Goal: Navigation & Orientation: Find specific page/section

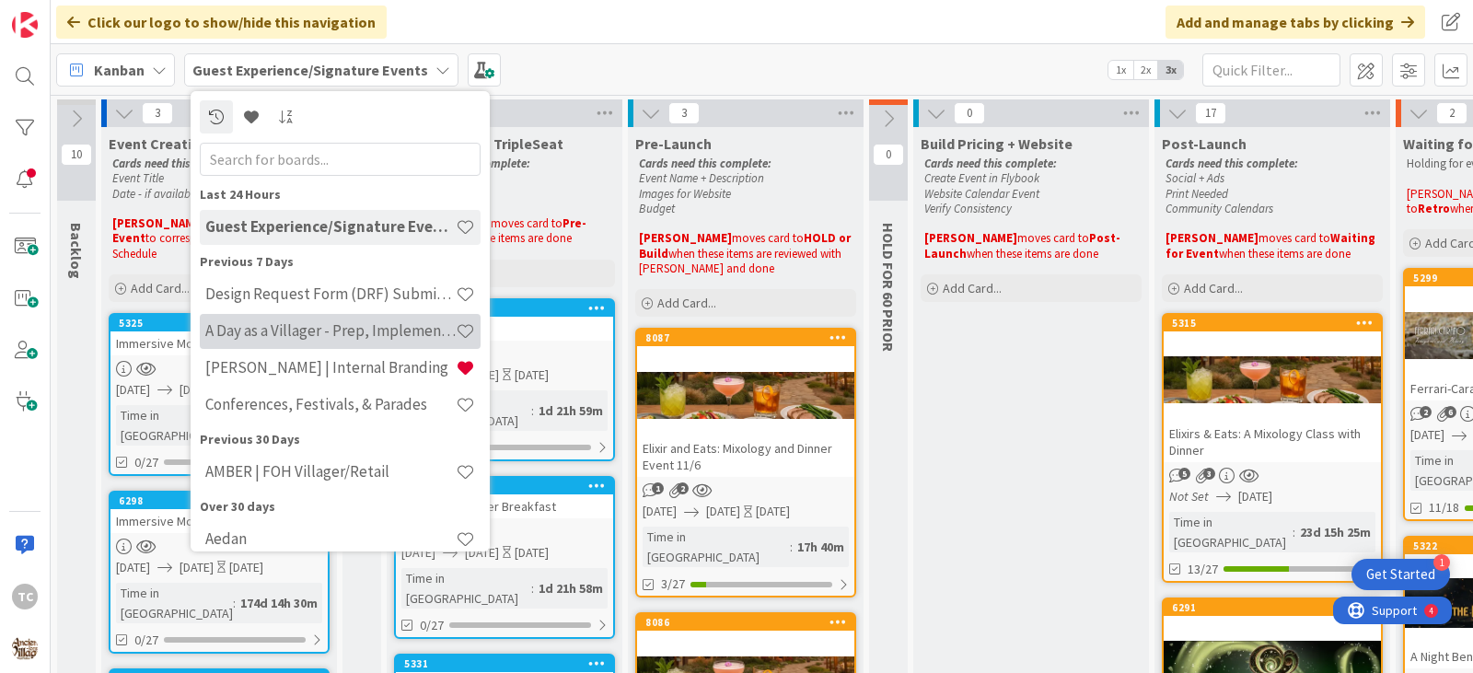
scroll to position [1197, 517]
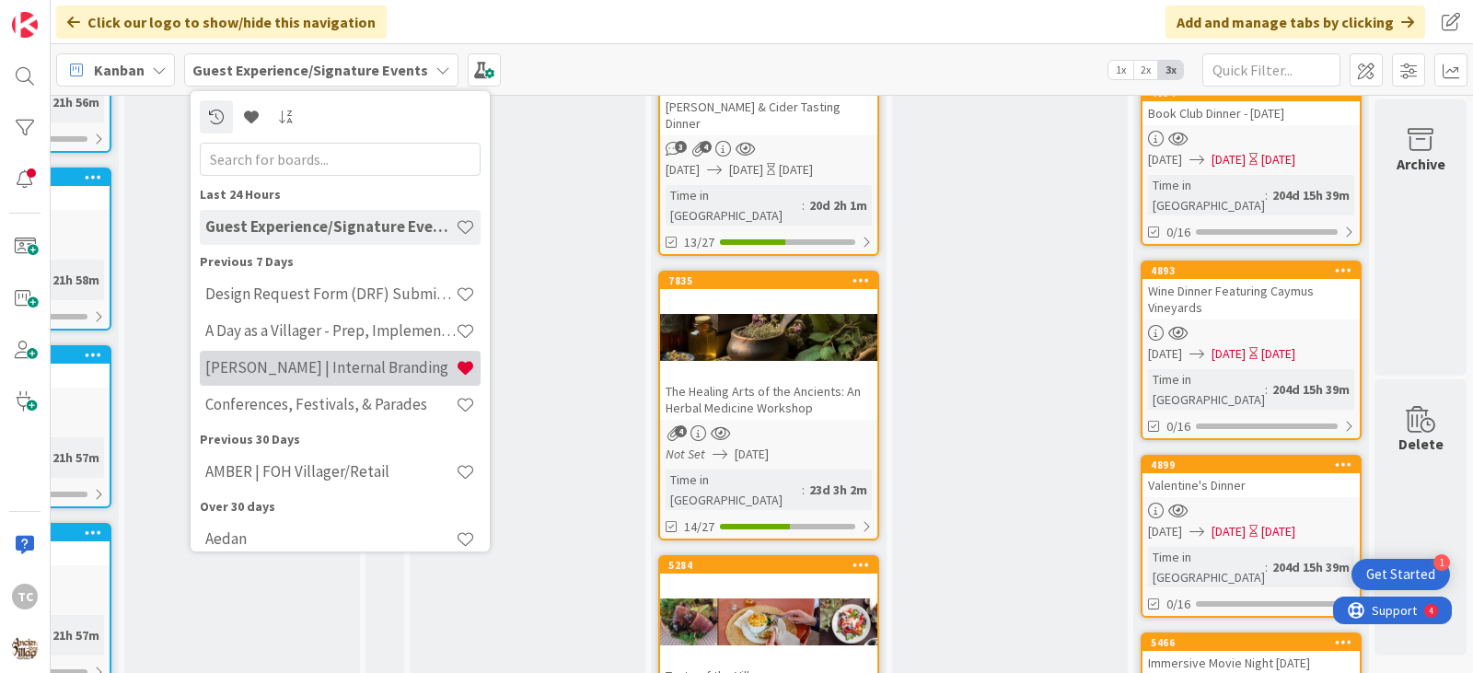
click at [308, 372] on h4 "[PERSON_NAME] | Internal Branding" at bounding box center [330, 367] width 250 height 18
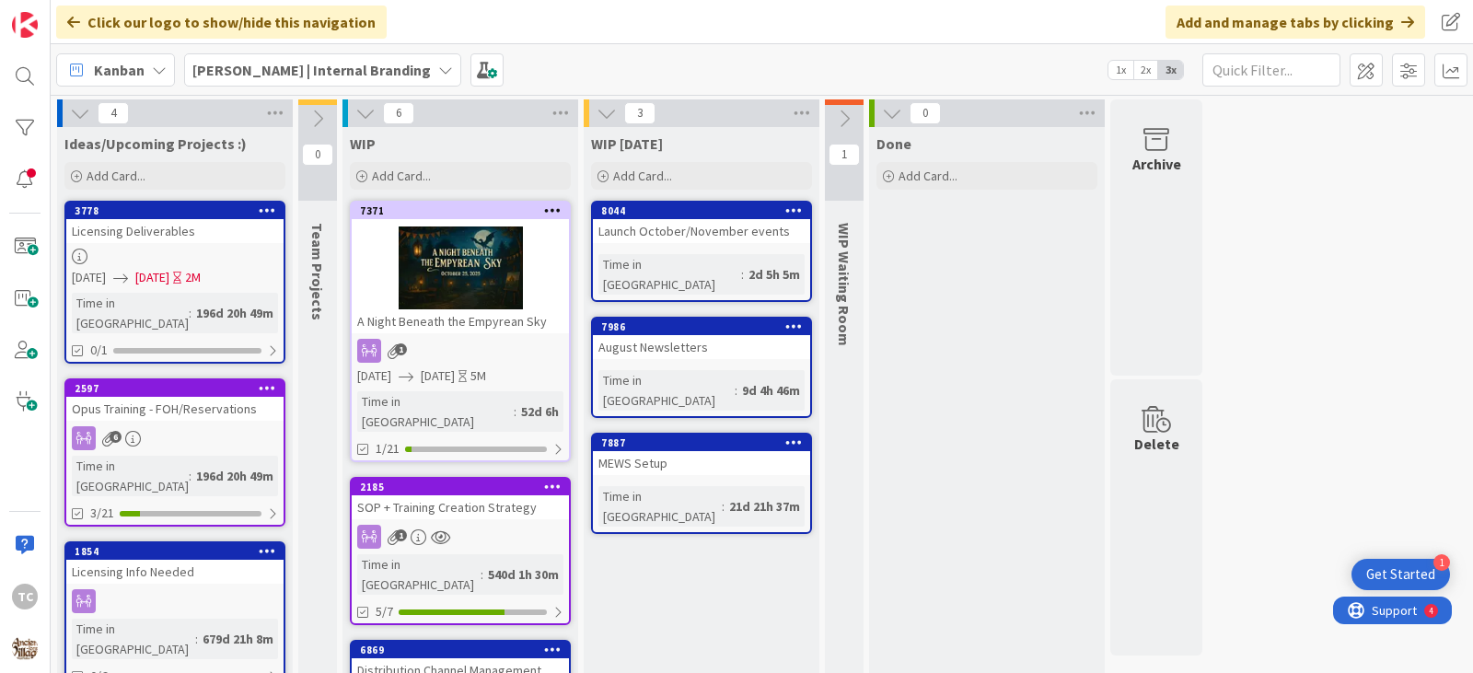
click at [482, 315] on div "A Night Beneath the Empyrean Sky" at bounding box center [460, 321] width 217 height 24
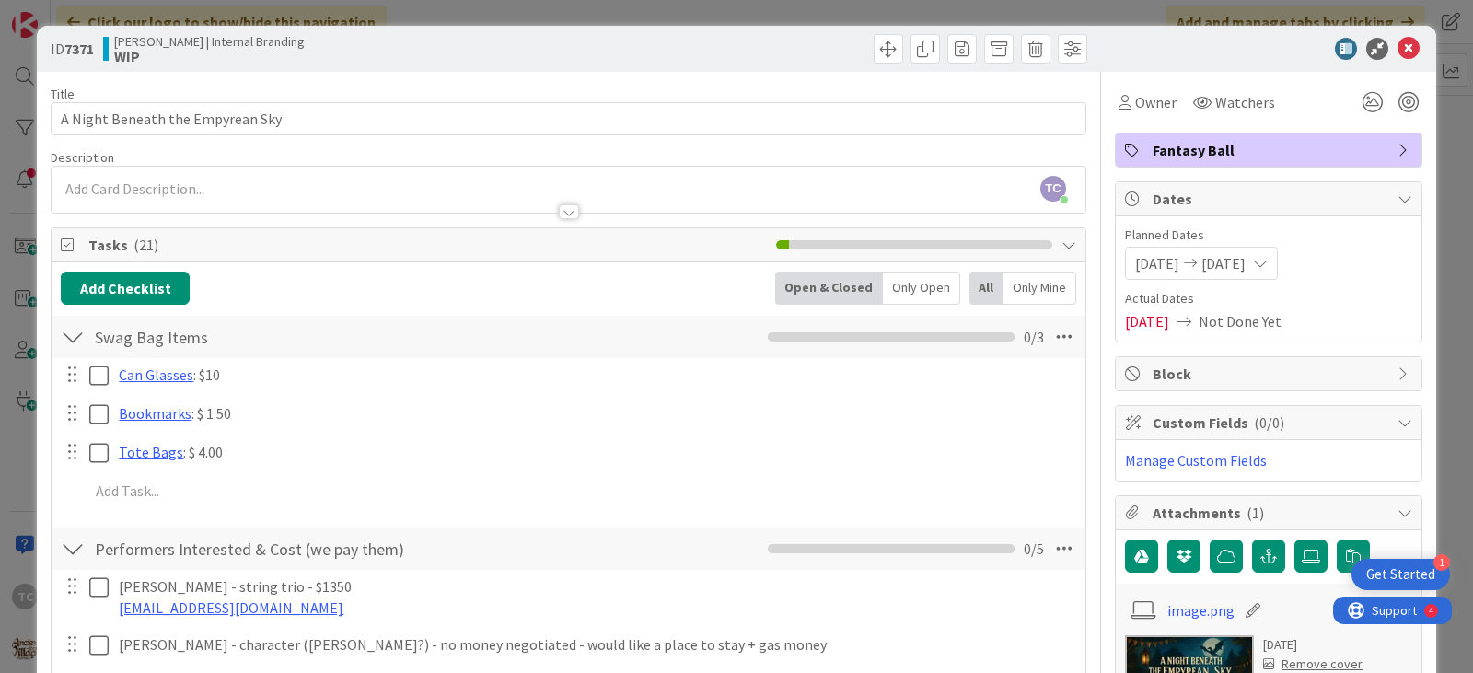
click at [553, 10] on div "ID 7371 [PERSON_NAME] | Internal Branding WIP Title 32 / 128 A Night Beneath th…" at bounding box center [736, 336] width 1473 height 673
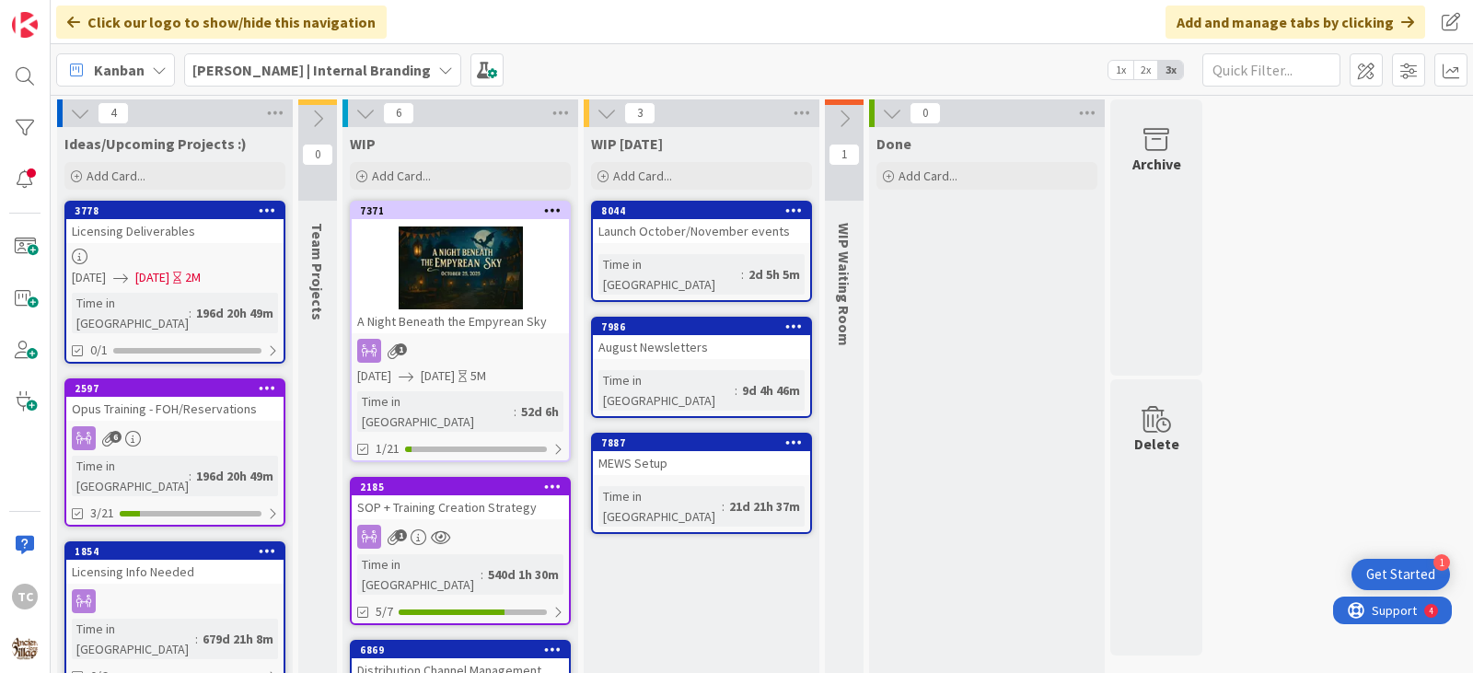
click at [280, 75] on b "[PERSON_NAME] | Internal Branding" at bounding box center [311, 70] width 238 height 18
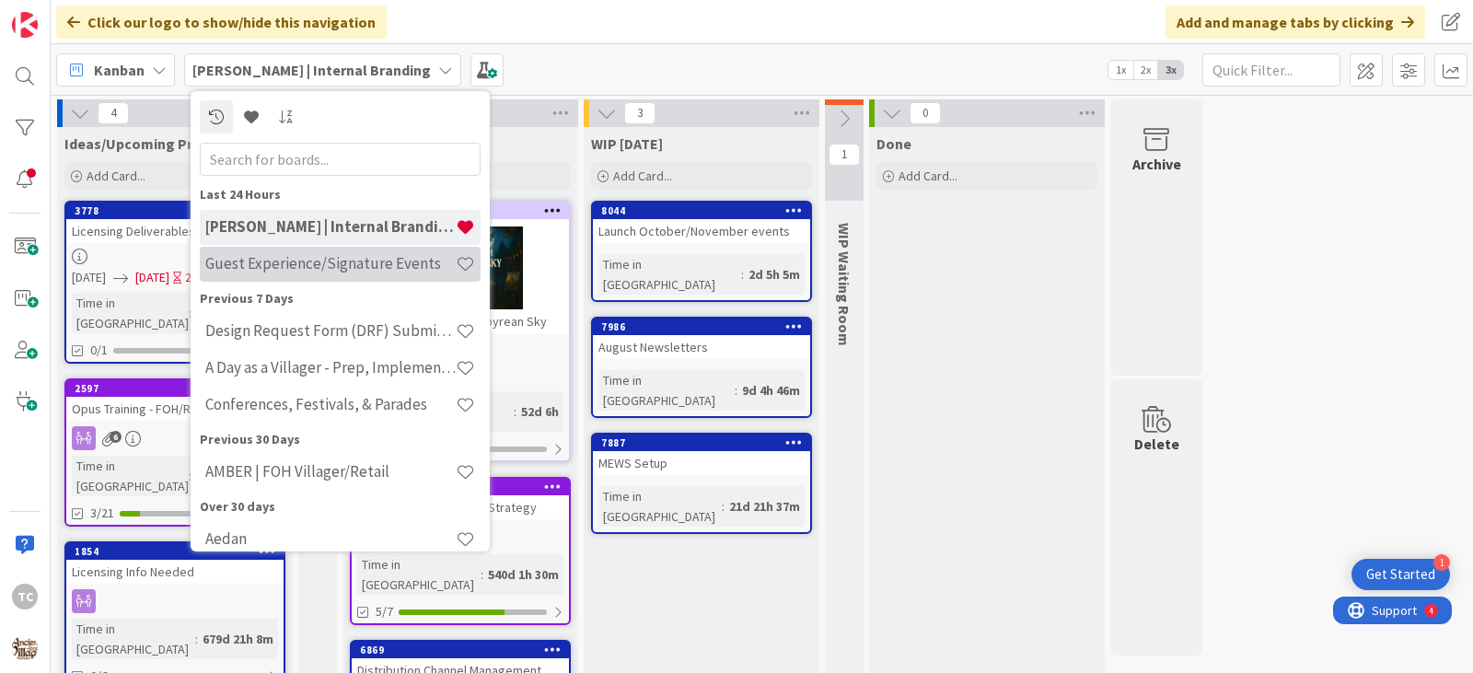
click at [304, 268] on h4 "Guest Experience/Signature Events" at bounding box center [330, 263] width 250 height 18
